Goal: Task Accomplishment & Management: Manage account settings

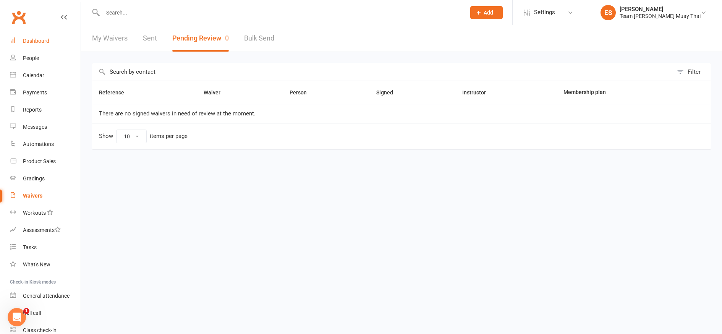
click at [28, 44] on div "Dashboard" at bounding box center [36, 41] width 26 height 6
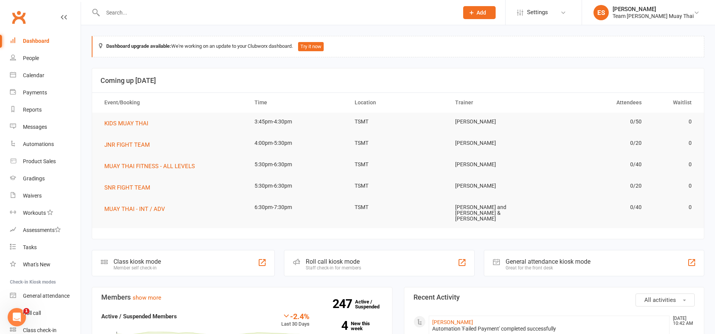
click at [130, 11] on input "text" at bounding box center [277, 12] width 353 height 11
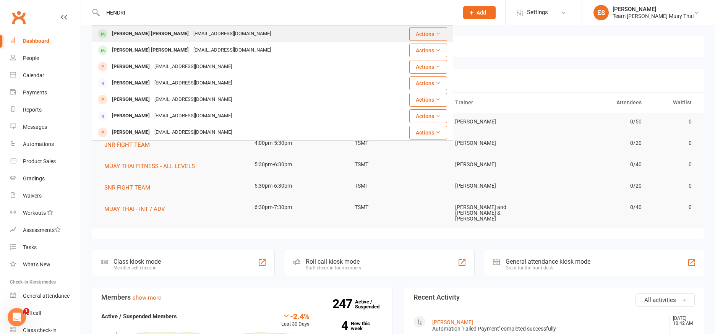
type input "HENDRI"
click at [115, 34] on div "[PERSON_NAME] [PERSON_NAME]" at bounding box center [150, 33] width 81 height 11
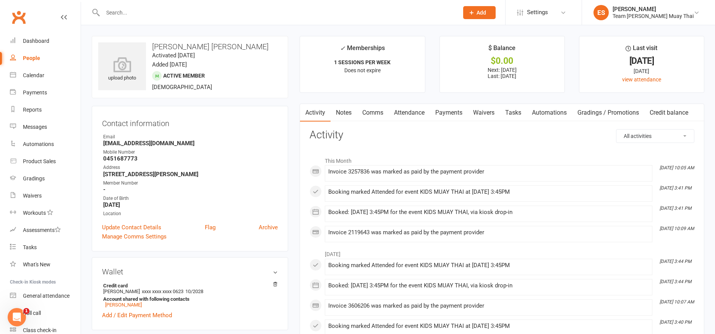
click at [155, 10] on input "text" at bounding box center [277, 12] width 353 height 11
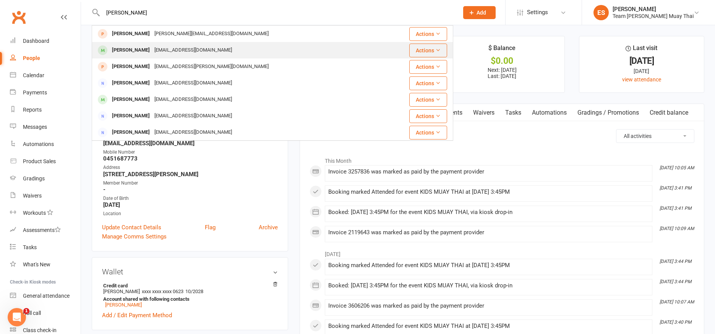
type input "[PERSON_NAME]"
click at [110, 53] on div "[PERSON_NAME]" at bounding box center [131, 50] width 42 height 11
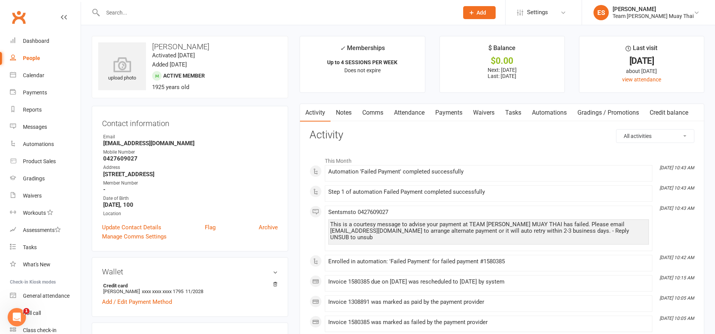
click at [447, 115] on link "Payments" at bounding box center [449, 113] width 38 height 18
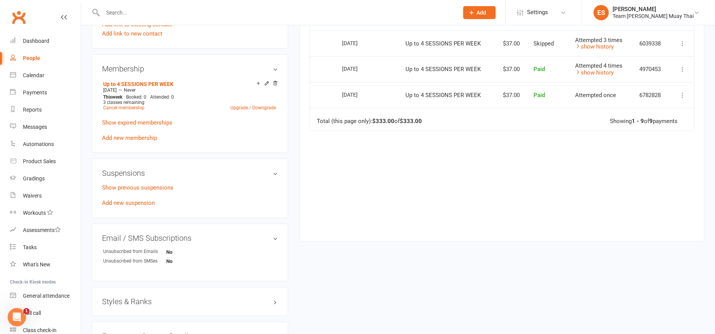
scroll to position [318, 0]
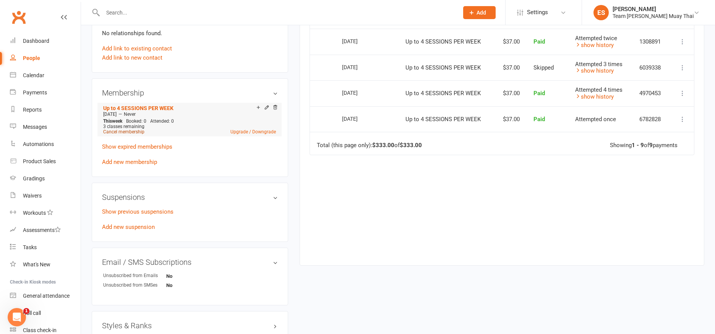
click at [119, 133] on link "Cancel membership" at bounding box center [123, 131] width 41 height 5
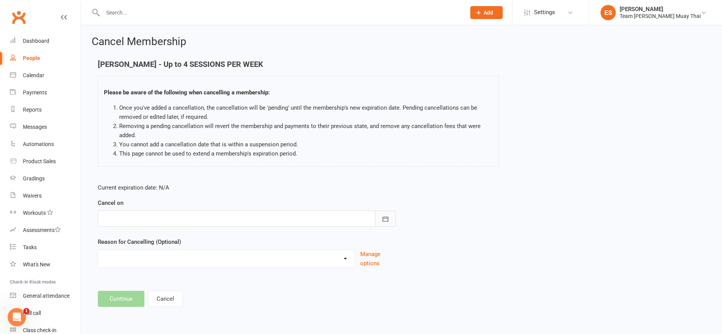
click at [385, 222] on icon "button" at bounding box center [386, 219] width 8 height 8
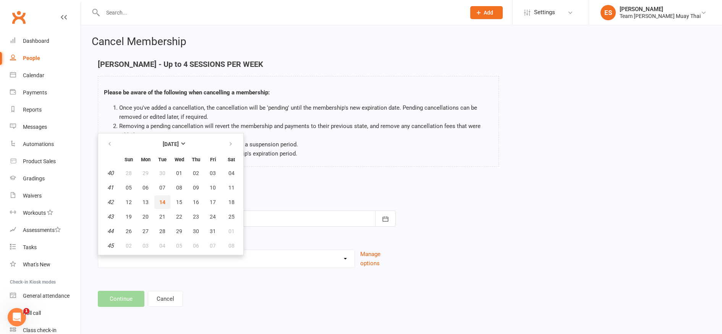
click at [164, 205] on span "14" at bounding box center [162, 202] width 6 height 6
type input "[DATE]"
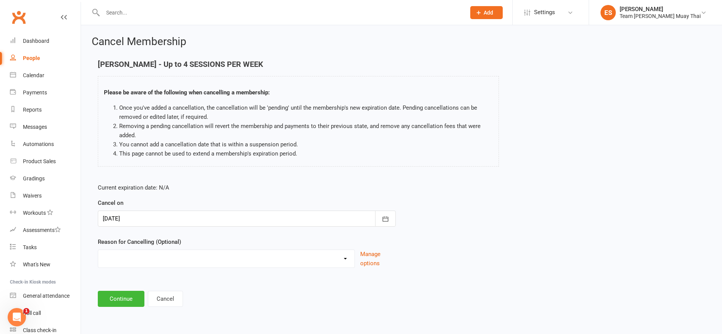
click at [171, 257] on select "FIXING PAYMENTS Holiday Injury More sessions (upgrading) NOT FIGHT TEAM Other s…" at bounding box center [226, 257] width 256 height 15
click at [142, 263] on select "FIXING PAYMENTS Holiday Injury More sessions (upgrading) NOT FIGHT TEAM Other s…" at bounding box center [226, 257] width 256 height 15
click at [112, 256] on select "FIXING PAYMENTS Holiday Injury More sessions (upgrading) NOT FIGHT TEAM Other s…" at bounding box center [226, 257] width 256 height 15
select select "8"
click at [98, 250] on select "FIXING PAYMENTS Holiday Injury More sessions (upgrading) NOT FIGHT TEAM Other s…" at bounding box center [226, 257] width 256 height 15
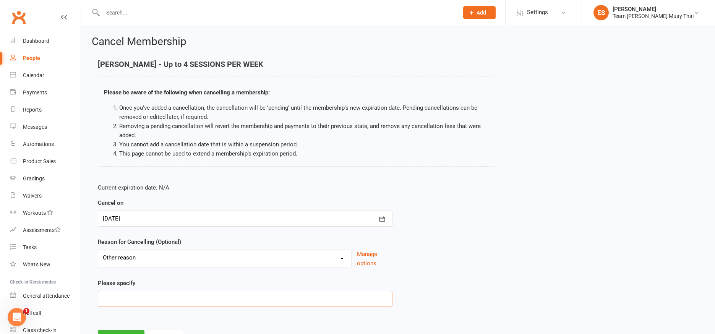
click at [199, 301] on input at bounding box center [245, 299] width 295 height 16
type input "MONEY"
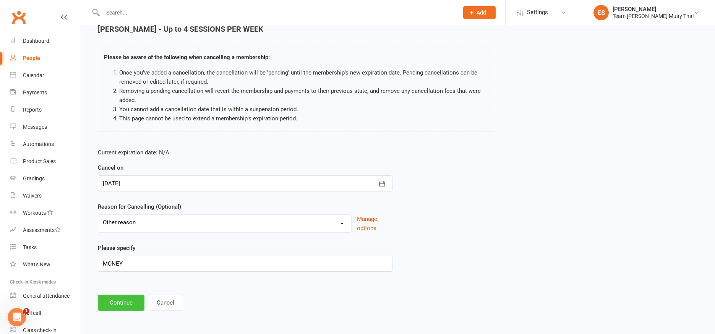
click at [114, 302] on button "Continue" at bounding box center [121, 303] width 47 height 16
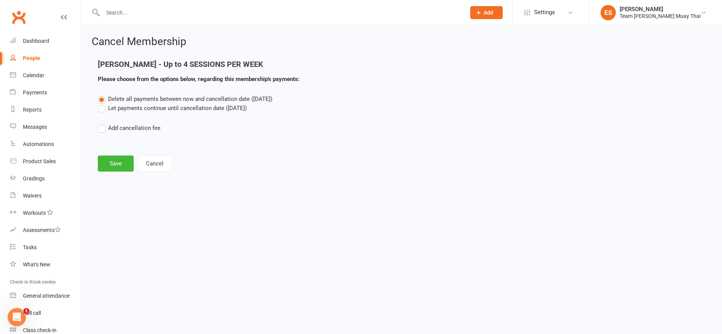
click at [98, 108] on label "Let payments continue until cancellation date ([DATE])" at bounding box center [172, 108] width 149 height 9
click at [98, 104] on input "Let payments continue until cancellation date ([DATE])" at bounding box center [100, 104] width 5 height 0
click at [120, 171] on button "Save" at bounding box center [116, 164] width 36 height 16
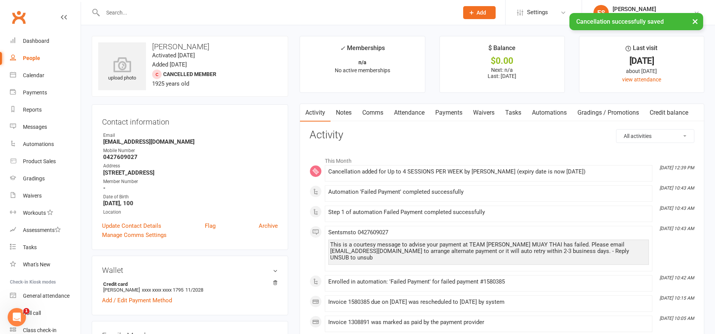
click at [450, 114] on link "Payments" at bounding box center [449, 113] width 38 height 18
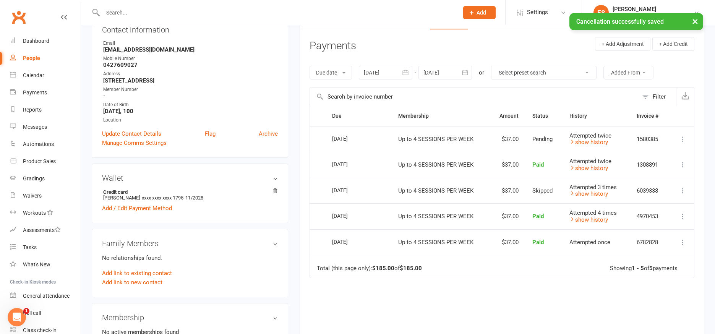
scroll to position [96, 0]
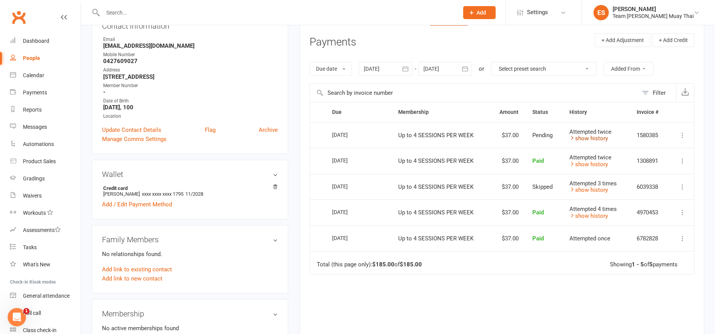
click at [588, 138] on link "show history" at bounding box center [588, 138] width 39 height 7
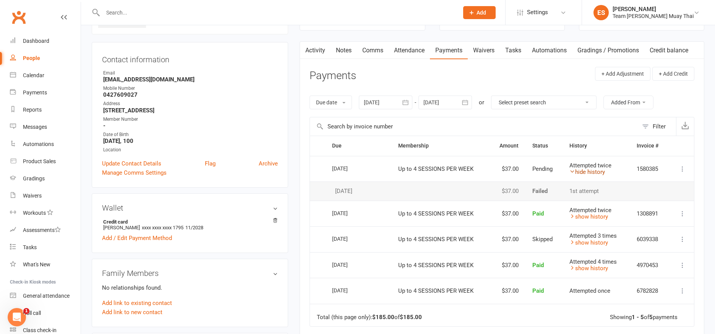
scroll to position [60, 0]
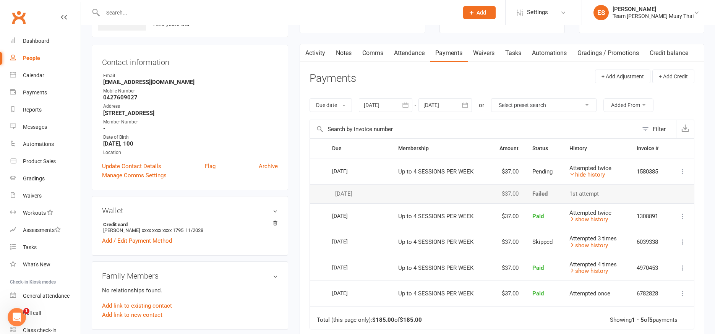
click at [682, 173] on icon at bounding box center [683, 172] width 8 height 8
click at [626, 186] on link "More Info" at bounding box center [649, 186] width 76 height 15
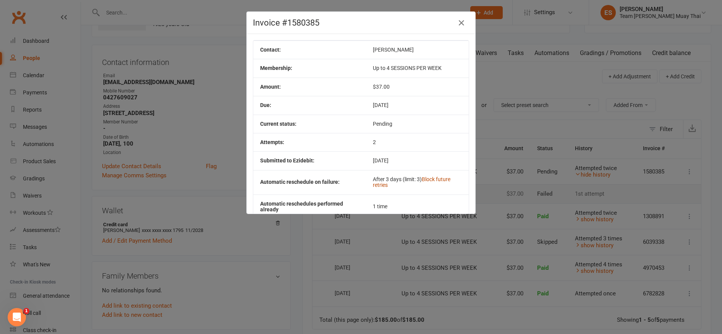
click at [429, 180] on link "Block future retries" at bounding box center [412, 182] width 78 height 12
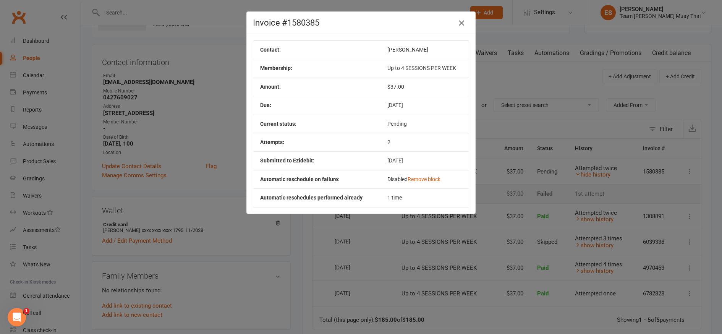
click at [458, 24] on icon "button" at bounding box center [461, 22] width 9 height 9
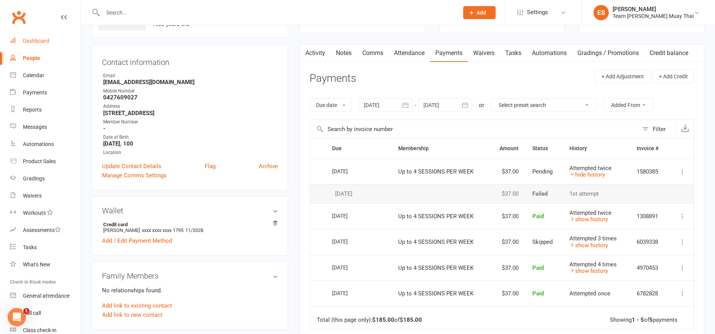
click at [32, 41] on div "Dashboard" at bounding box center [36, 41] width 26 height 6
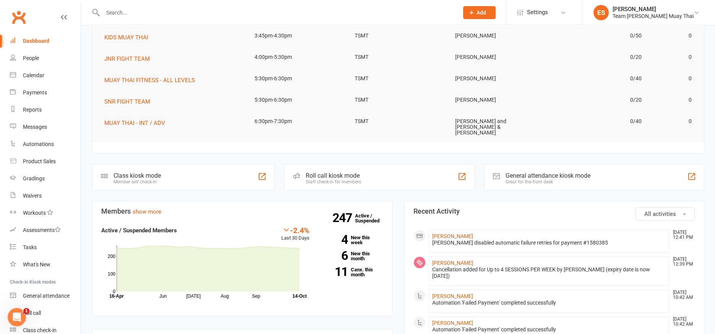
scroll to position [91, 0]
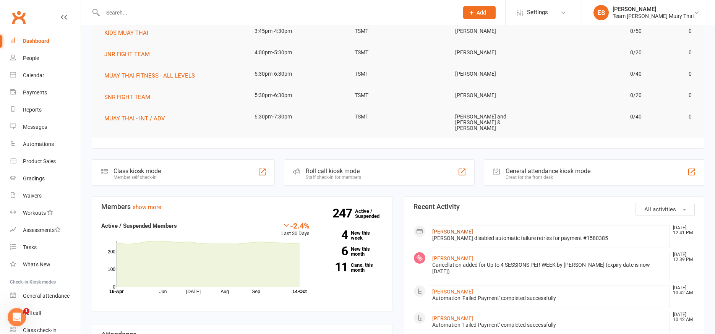
click at [440, 229] on link "[PERSON_NAME]" at bounding box center [452, 232] width 41 height 6
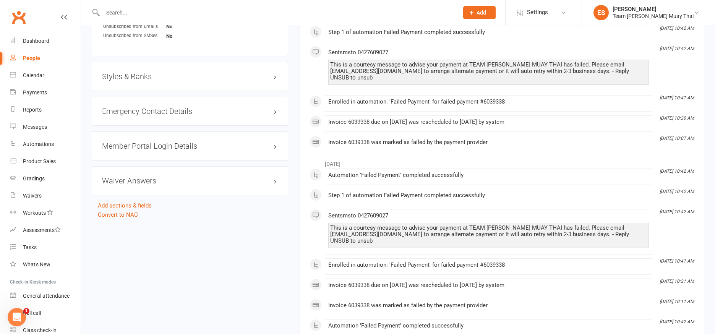
scroll to position [556, 0]
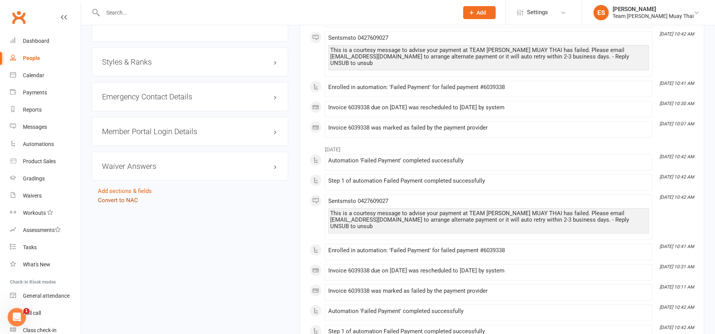
click at [117, 202] on link "Convert to NAC" at bounding box center [118, 200] width 40 height 7
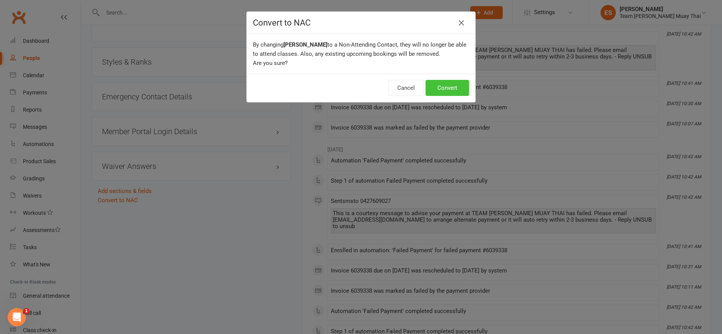
click at [444, 87] on button "Convert" at bounding box center [448, 88] width 44 height 16
